Goal: Information Seeking & Learning: Learn about a topic

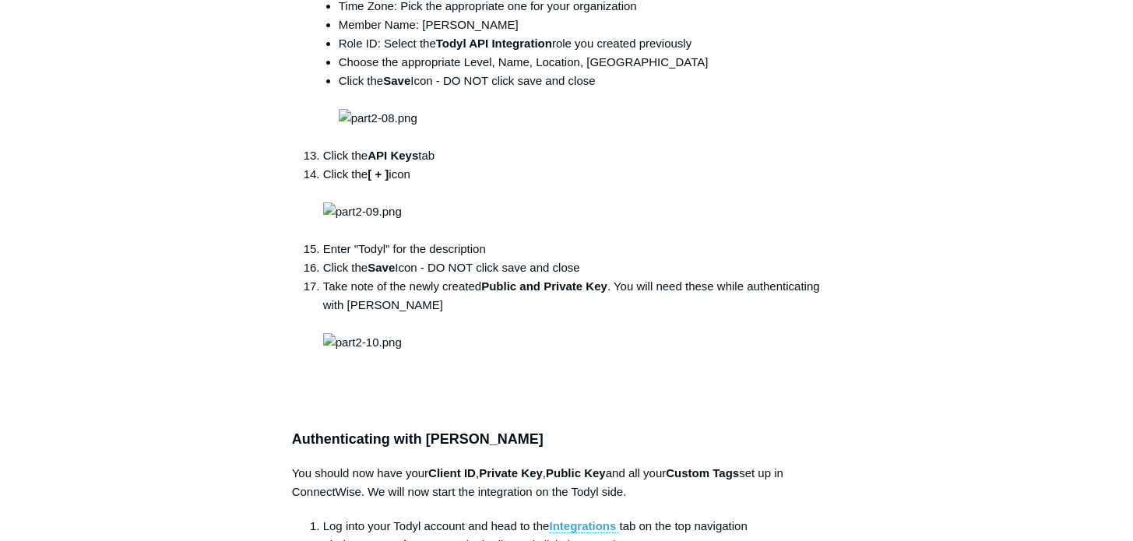
scroll to position [1969, 0]
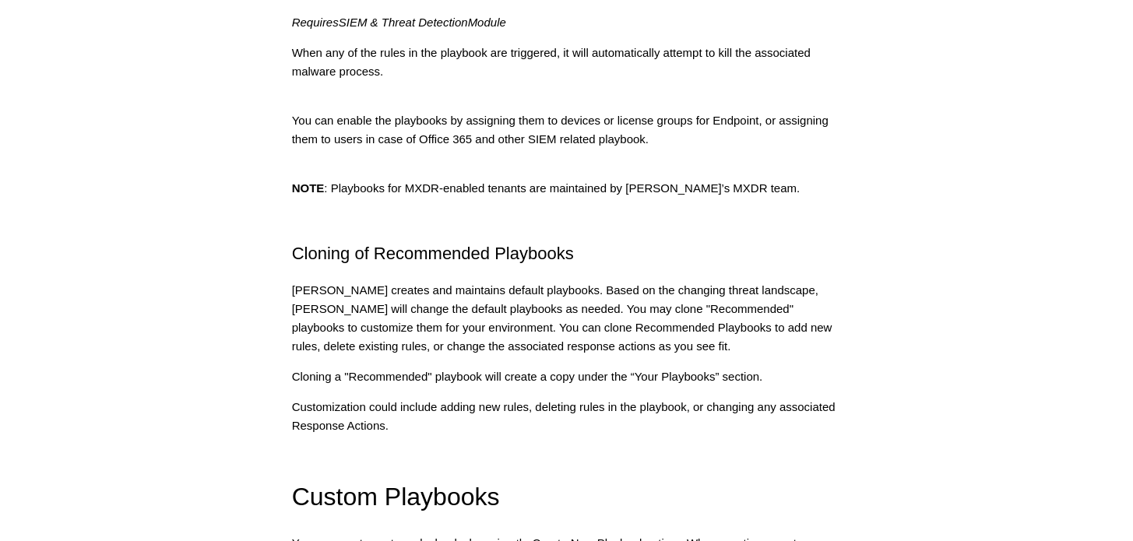
scroll to position [1950, 0]
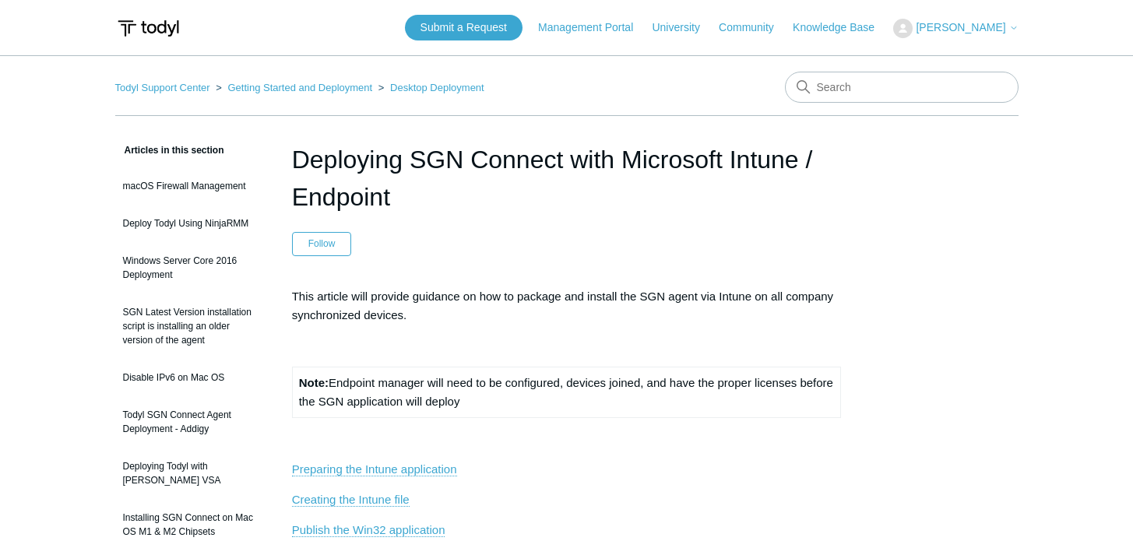
scroll to position [389, 0]
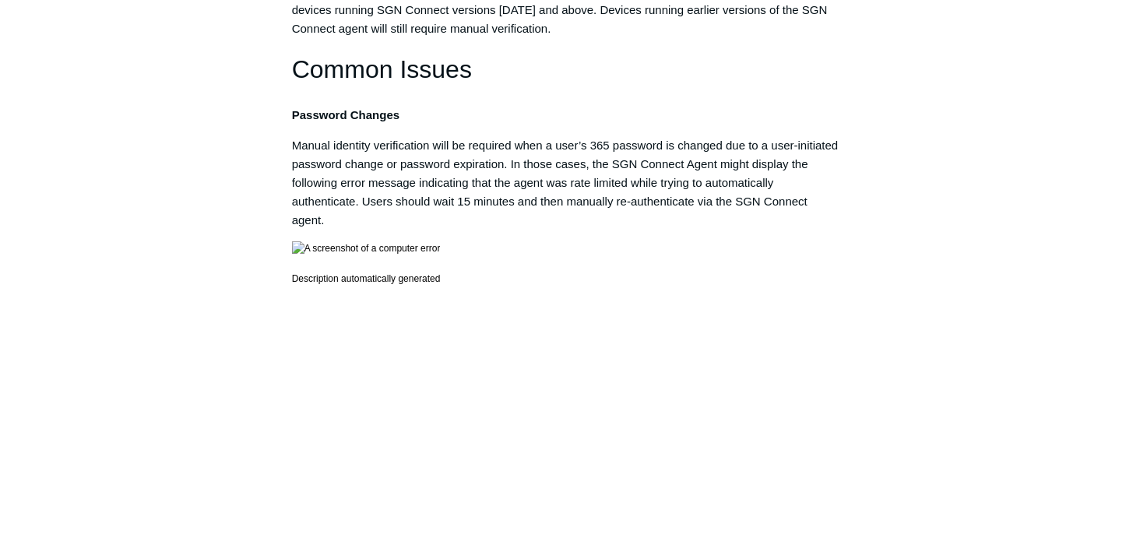
scroll to position [1506, 0]
